Goal: Navigation & Orientation: Find specific page/section

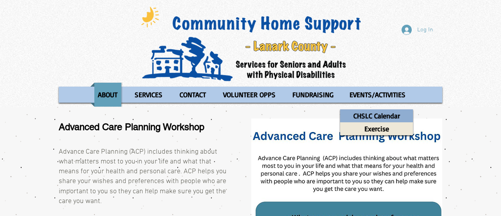
click at [366, 116] on p "CHSLC Calendar" at bounding box center [377, 115] width 54 height 13
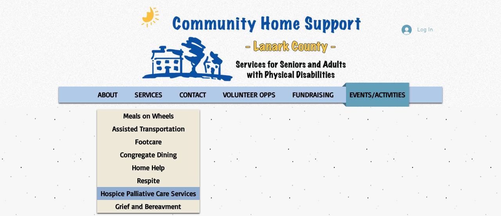
click at [138, 193] on p "Hospice Palliative Care Services" at bounding box center [148, 193] width 103 height 13
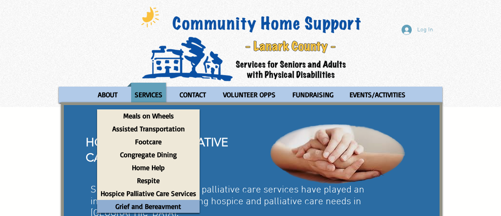
click at [133, 206] on p "Grief and Bereavment" at bounding box center [148, 206] width 73 height 13
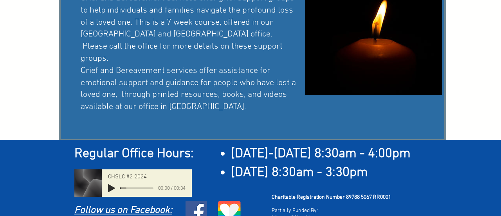
scroll to position [195, 0]
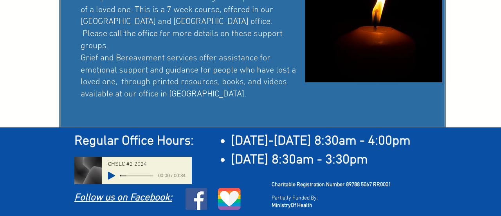
click at [108, 176] on icon "Play" at bounding box center [111, 176] width 7 height 8
click at [108, 175] on icon "Play" at bounding box center [111, 176] width 6 height 8
type input "4.75"
click at [123, 198] on span "Follow us on Facebook:" at bounding box center [123, 198] width 98 height 12
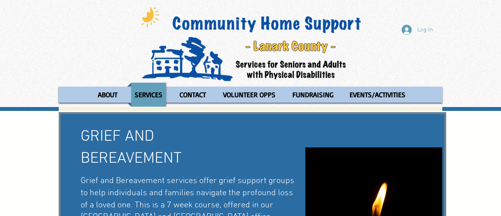
scroll to position [28, 0]
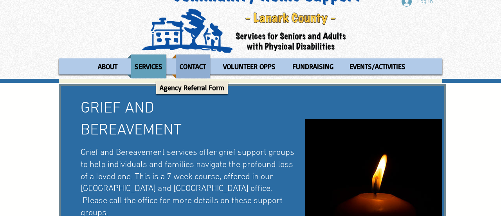
click at [188, 66] on p "CONTACT" at bounding box center [192, 66] width 33 height 24
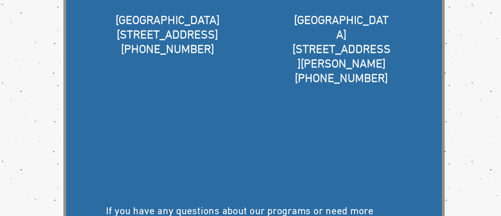
scroll to position [56, 0]
